Goal: Check status

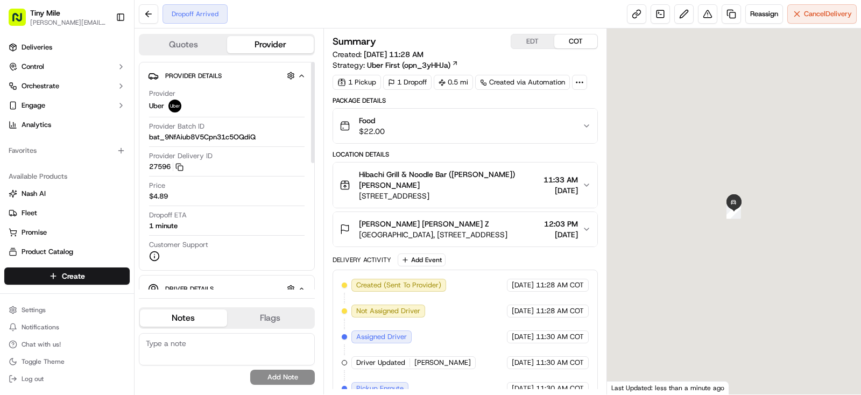
click at [313, 150] on div at bounding box center [313, 112] width 4 height 101
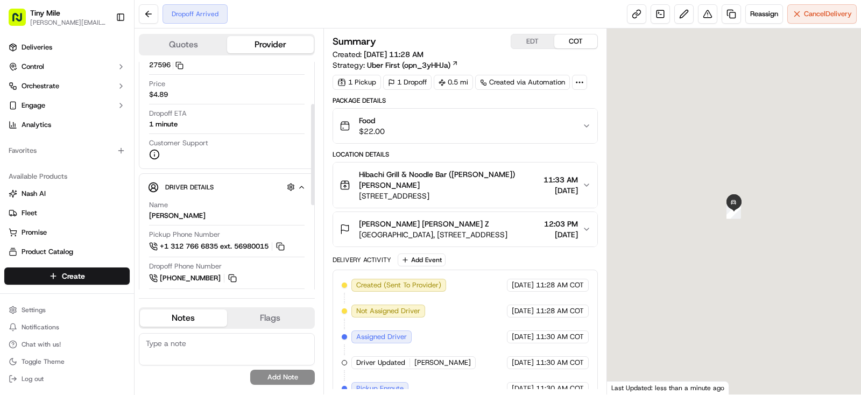
drag, startPoint x: 312, startPoint y: 157, endPoint x: 313, endPoint y: 200, distance: 43.1
click at [311, 203] on div at bounding box center [313, 154] width 4 height 101
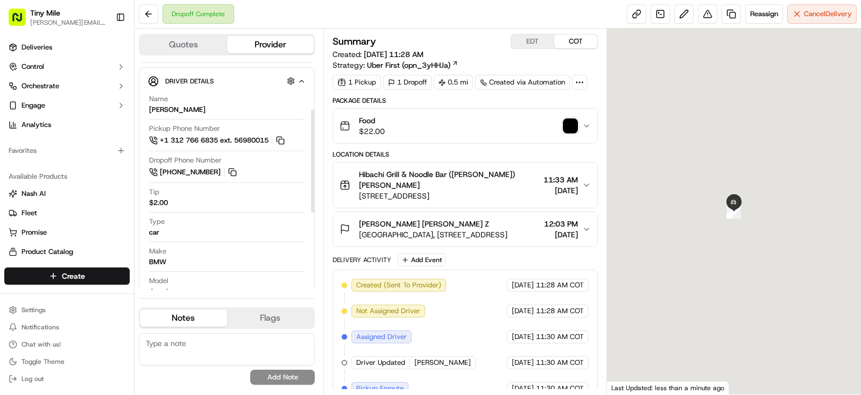
scroll to position [104, 0]
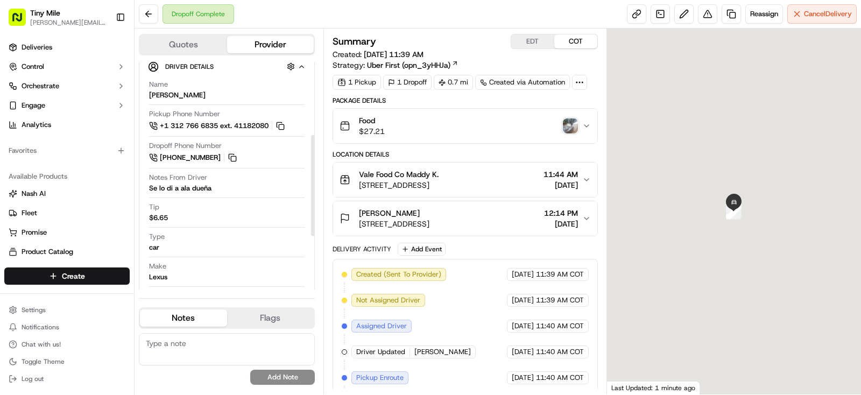
scroll to position [226, 0]
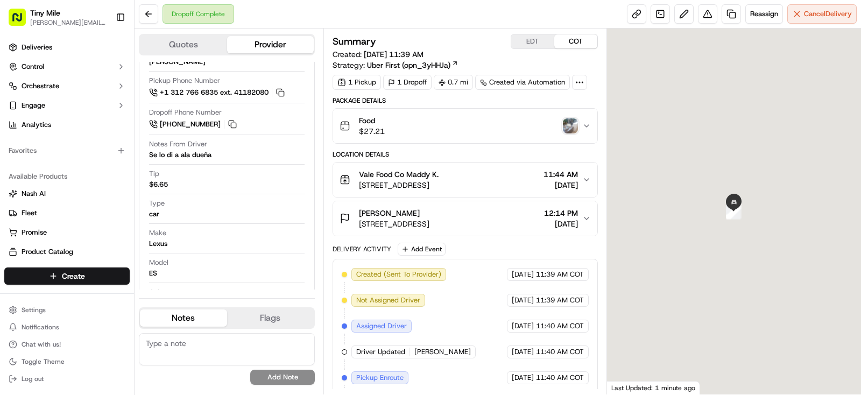
click at [567, 122] on img "button" at bounding box center [570, 125] width 15 height 15
